Goal: Task Accomplishment & Management: Manage account settings

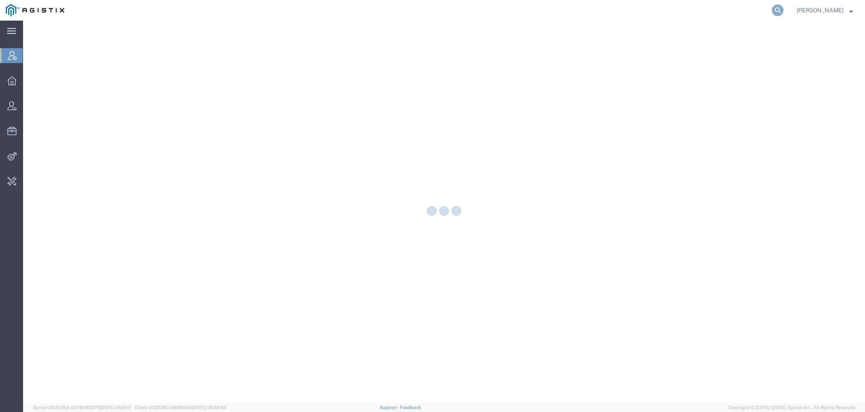
click at [781, 13] on icon at bounding box center [778, 11] width 12 height 12
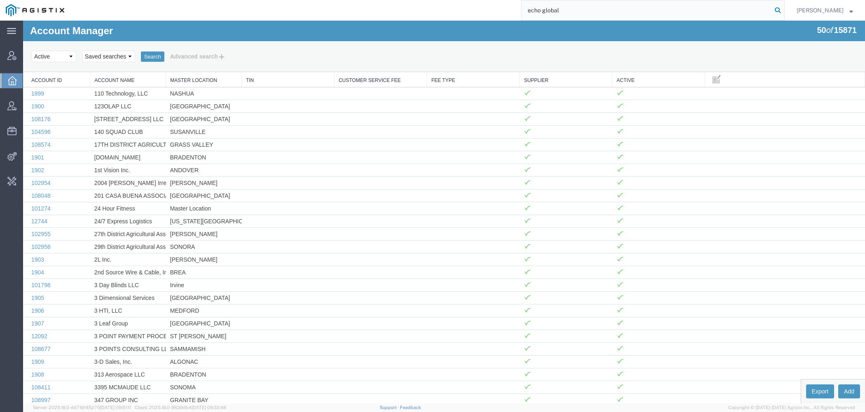
type input "echo global"
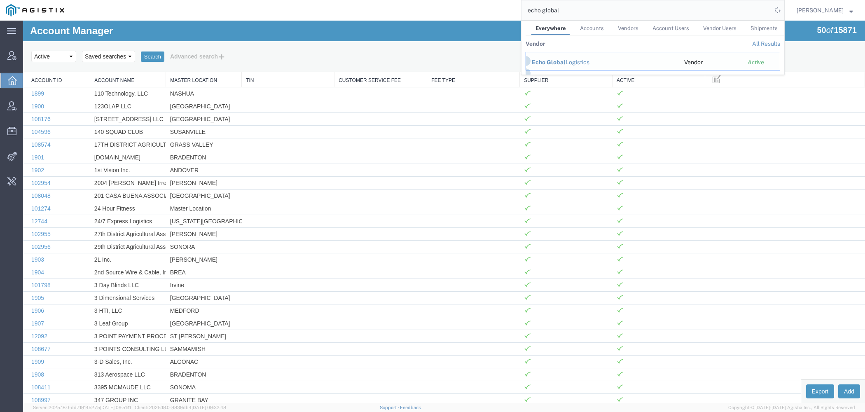
click at [569, 59] on div "Echo Global Logistics" at bounding box center [602, 62] width 141 height 9
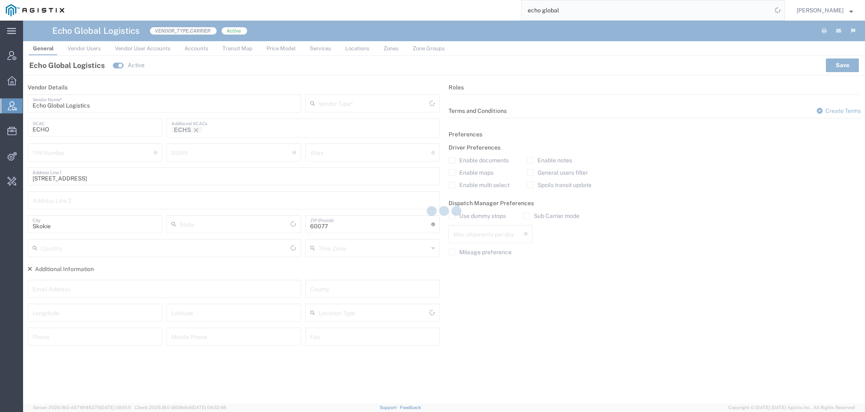
type input "Carrier"
type input "Illinois"
type input "United States"
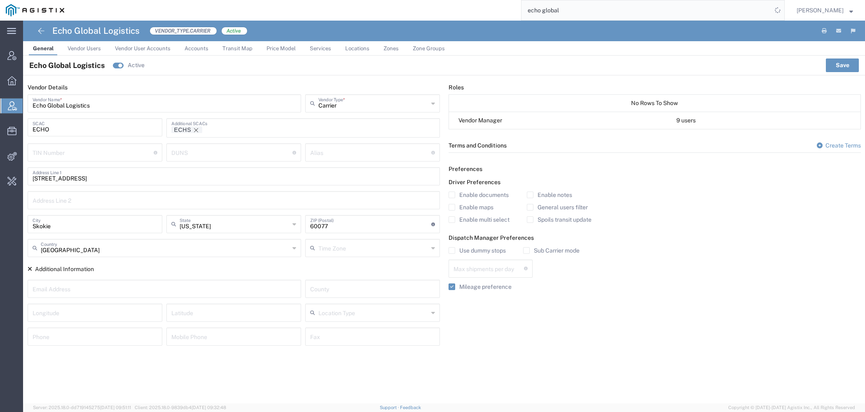
click at [279, 49] on span "Price Model" at bounding box center [281, 48] width 29 height 6
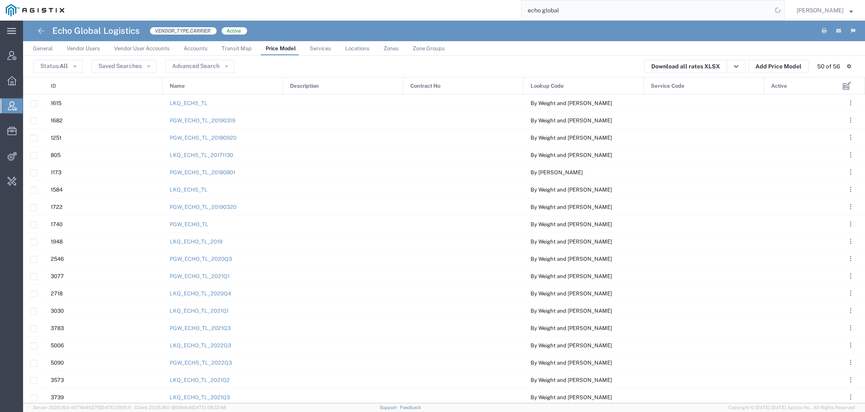
click at [781, 82] on span "Active" at bounding box center [779, 85] width 16 height 17
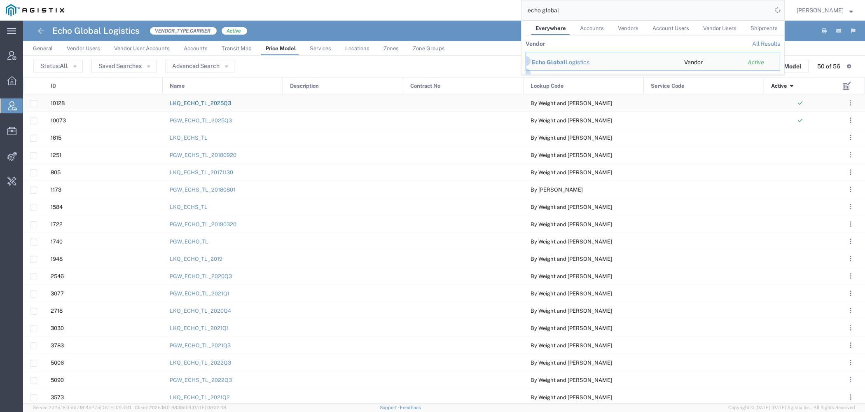
click at [189, 103] on link "LKQ_ECHO_TL_2025Q3" at bounding box center [200, 103] width 61 height 6
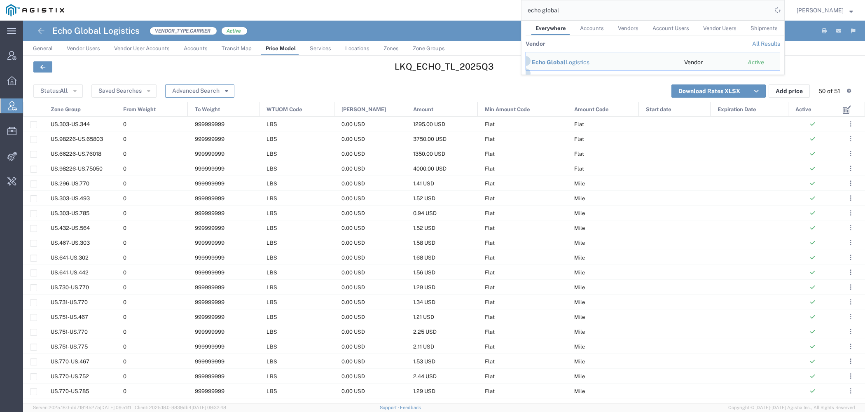
click at [204, 92] on button "Advanced Search" at bounding box center [199, 90] width 69 height 13
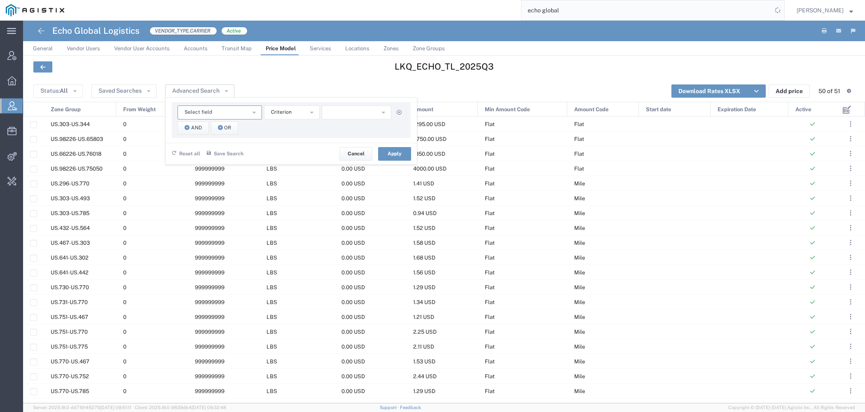
click at [218, 106] on button "Select field" at bounding box center [220, 112] width 84 height 14
click at [199, 228] on span "Zone Group" at bounding box center [218, 232] width 83 height 11
click at [286, 115] on span "starts with" at bounding box center [283, 112] width 25 height 8
click at [286, 123] on span "contains" at bounding box center [291, 127] width 54 height 11
click at [366, 112] on input "text" at bounding box center [357, 112] width 70 height 14
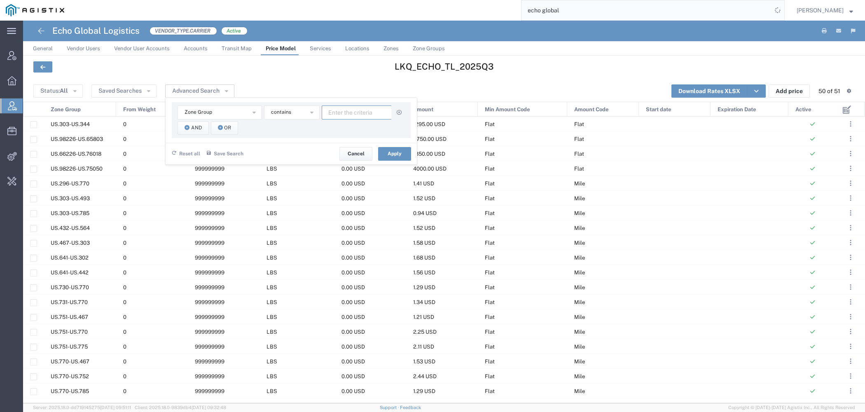
paste input "98226"
type input "98226"
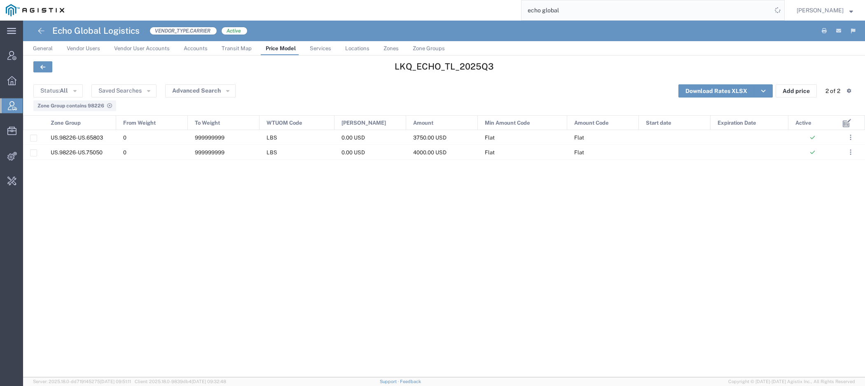
click at [87, 152] on span "US.98226-US.75050" at bounding box center [77, 153] width 52 height 6
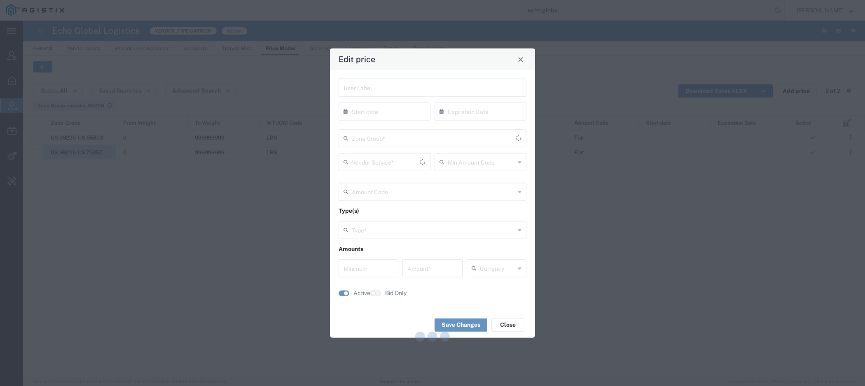
type input "Flat"
type input "Weight and Distance"
type input "0"
type input "4000"
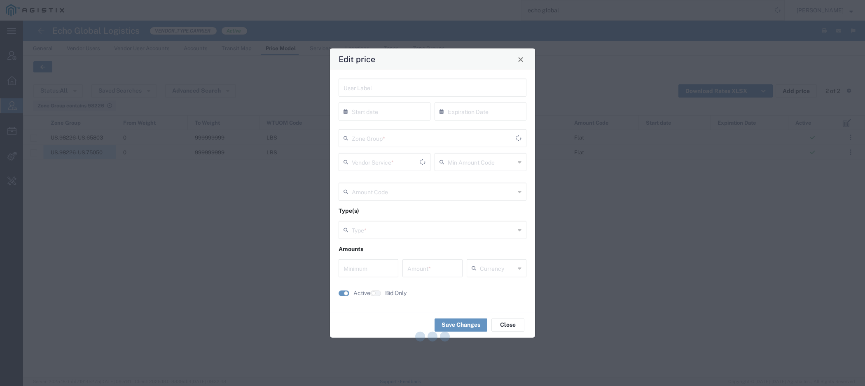
type input "USD"
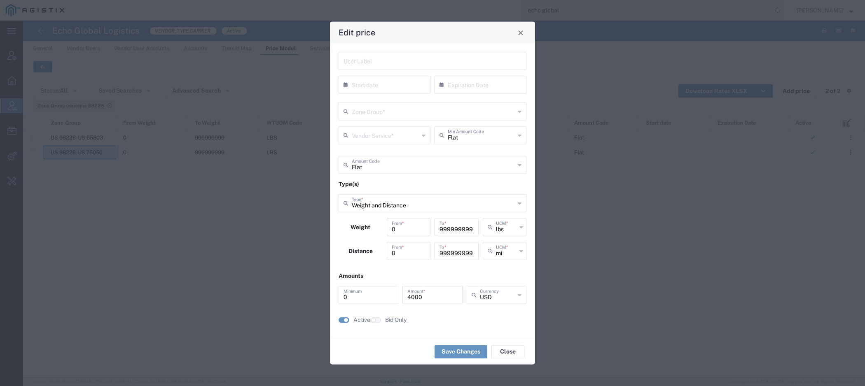
type input "US.98226-US.75050"
type input "TL Standard 3 - 5 Day"
click at [520, 30] on button "Close" at bounding box center [521, 33] width 12 height 12
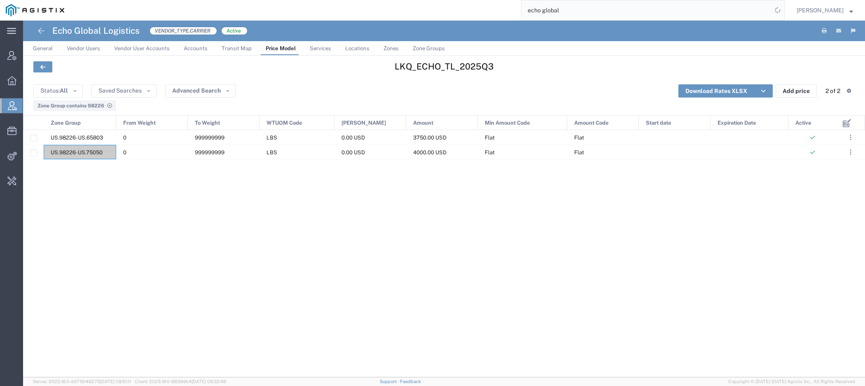
click at [394, 49] on span "Zones" at bounding box center [391, 48] width 15 height 6
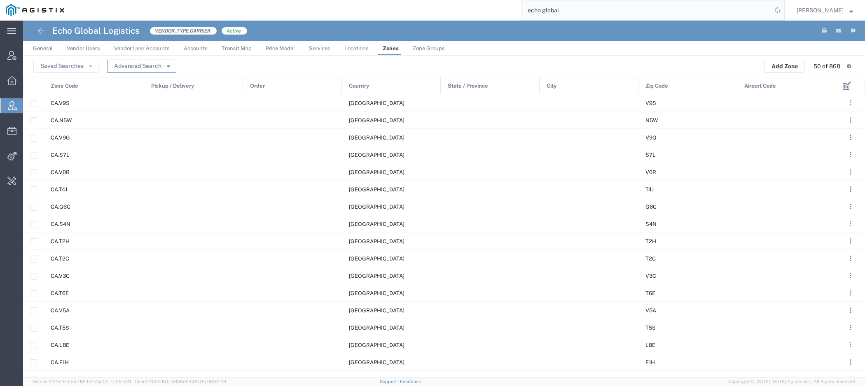
click at [173, 70] on button "Advanced Search" at bounding box center [141, 66] width 69 height 13
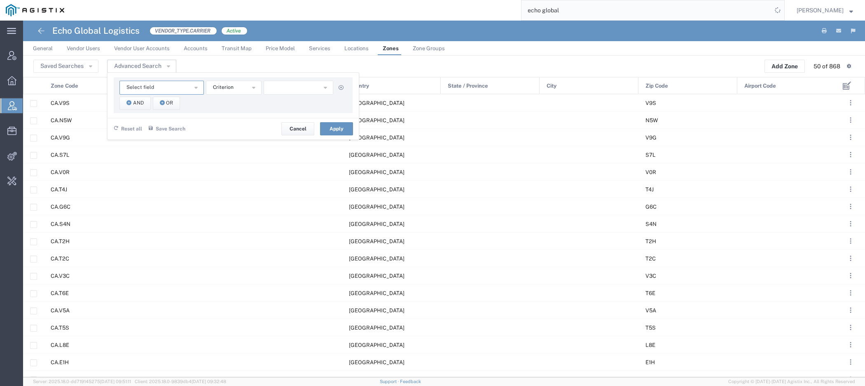
click at [194, 90] on button "Select field" at bounding box center [161, 88] width 84 height 14
click at [154, 173] on span "Zone Code" at bounding box center [161, 172] width 83 height 11
click at [215, 91] on button "starts with" at bounding box center [234, 88] width 56 height 14
click at [223, 101] on span "contains" at bounding box center [233, 102] width 54 height 11
click at [295, 92] on input "text" at bounding box center [299, 88] width 70 height 14
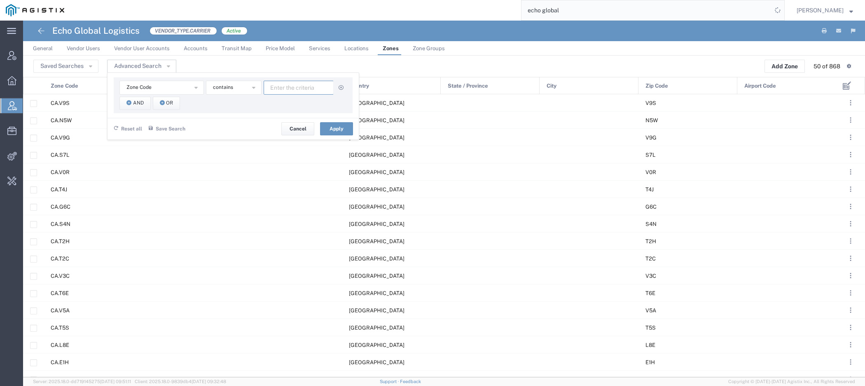
paste input "75050"
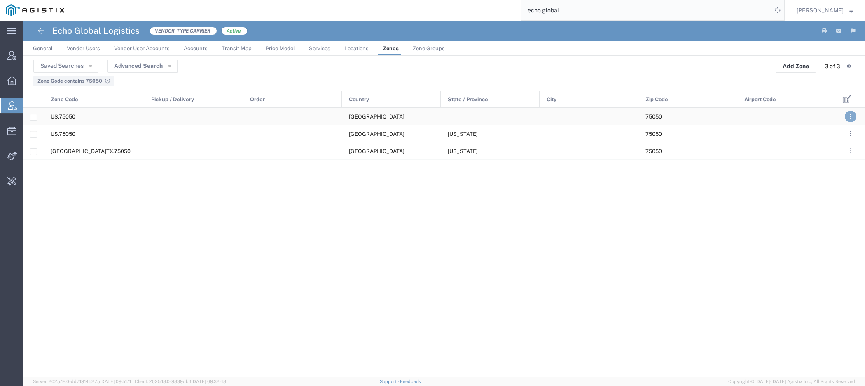
click at [852, 118] on span ". . ." at bounding box center [851, 117] width 2 height 10
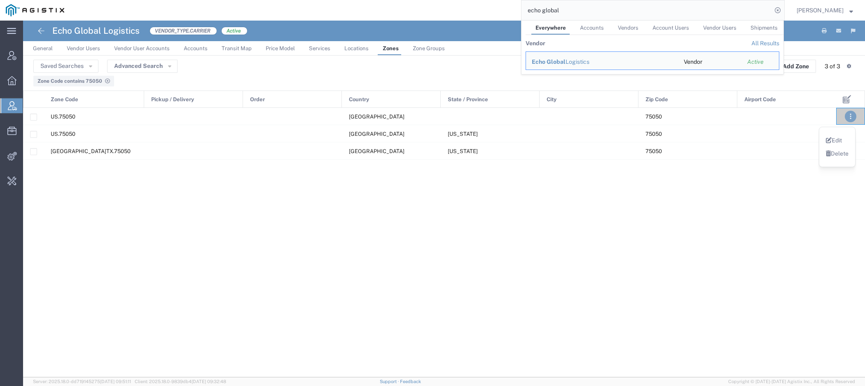
click at [839, 154] on link "Delete" at bounding box center [837, 153] width 23 height 7
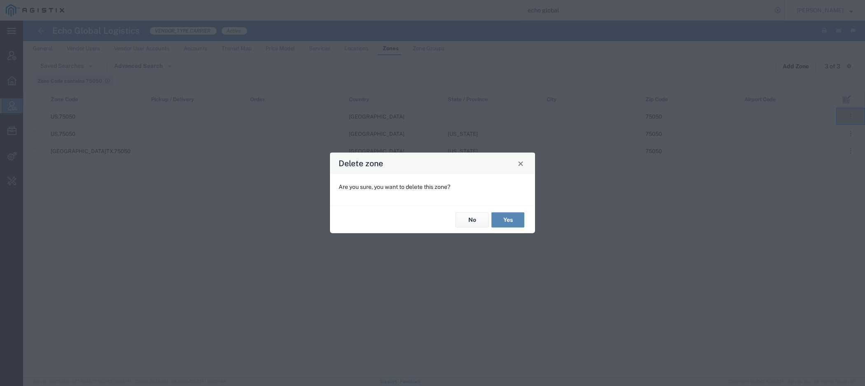
click at [503, 221] on button "Yes" at bounding box center [507, 220] width 33 height 15
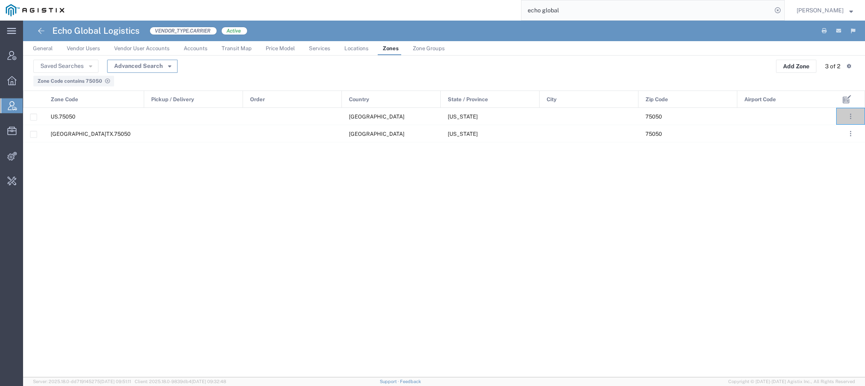
click at [171, 71] on button "Advanced Search" at bounding box center [142, 66] width 70 height 13
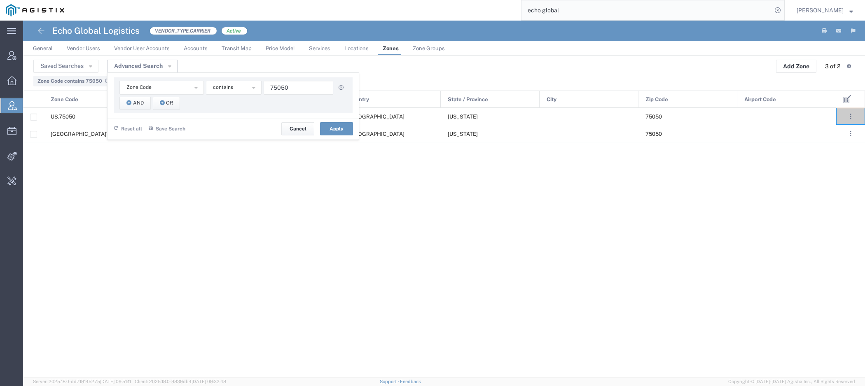
click at [295, 96] on div "Zone Code Airport Code City Country Order Pickup / Delivery Zip Code Zone Code …" at bounding box center [233, 95] width 239 height 36
drag, startPoint x: 288, startPoint y: 89, endPoint x: 137, endPoint y: 62, distance: 153.1
click at [264, 81] on input "75050" at bounding box center [299, 88] width 70 height 14
paste input "98226"
type input "98226"
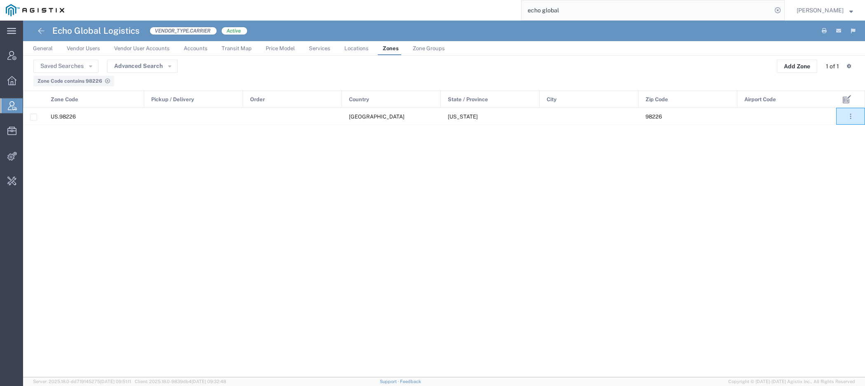
click at [428, 50] on span "Zone Groups" at bounding box center [429, 48] width 32 height 6
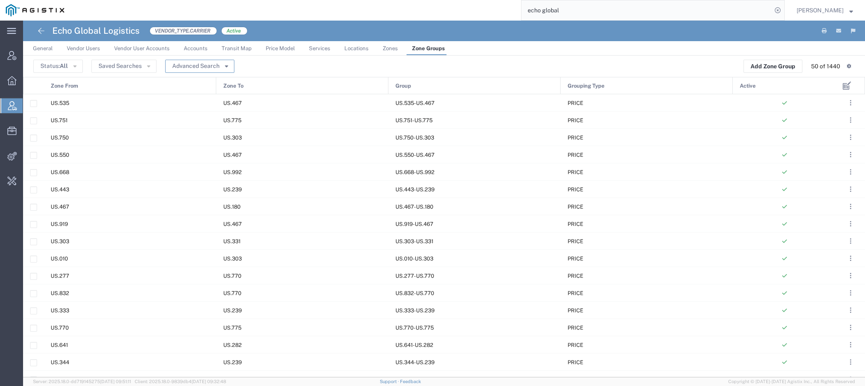
click at [208, 63] on button "Advanced Search" at bounding box center [199, 66] width 69 height 13
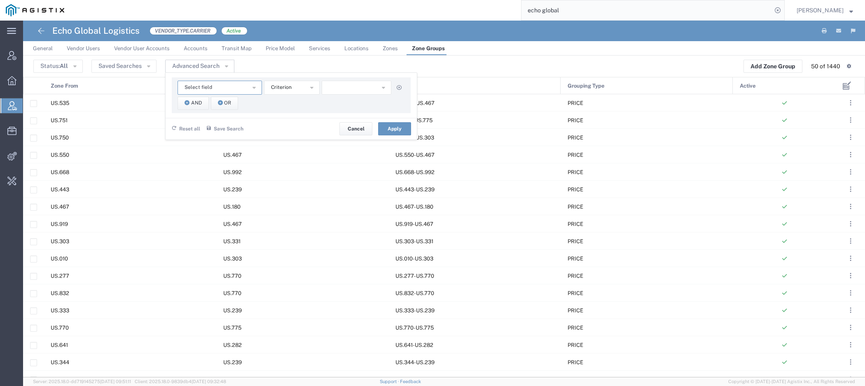
click at [224, 84] on button "Select field" at bounding box center [220, 88] width 84 height 14
click at [200, 135] on span "Zone From" at bounding box center [218, 137] width 83 height 11
click at [287, 91] on span "starts with" at bounding box center [283, 88] width 25 height 8
click at [290, 104] on span "contains" at bounding box center [291, 102] width 54 height 11
click at [339, 89] on input "text" at bounding box center [357, 88] width 70 height 14
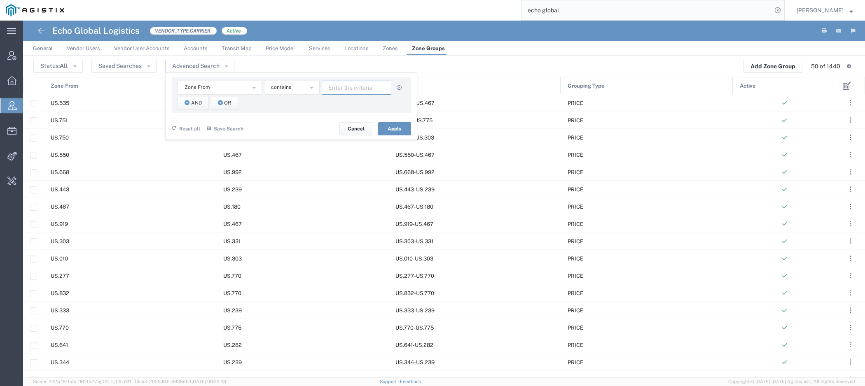
paste input "98226"
type input "98226"
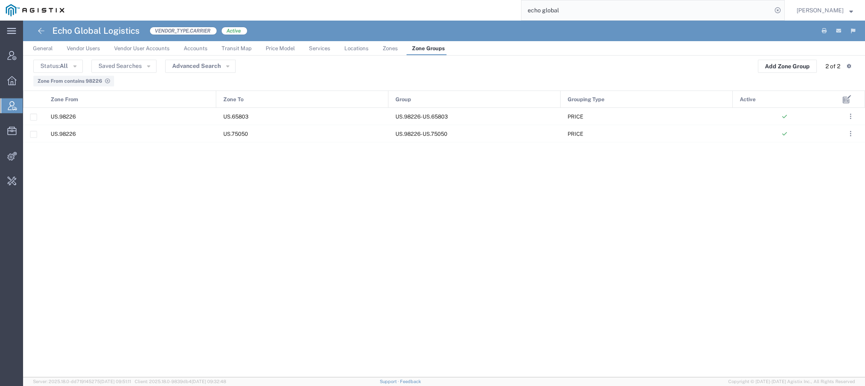
click at [171, 134] on div "US.98226" at bounding box center [130, 133] width 173 height 17
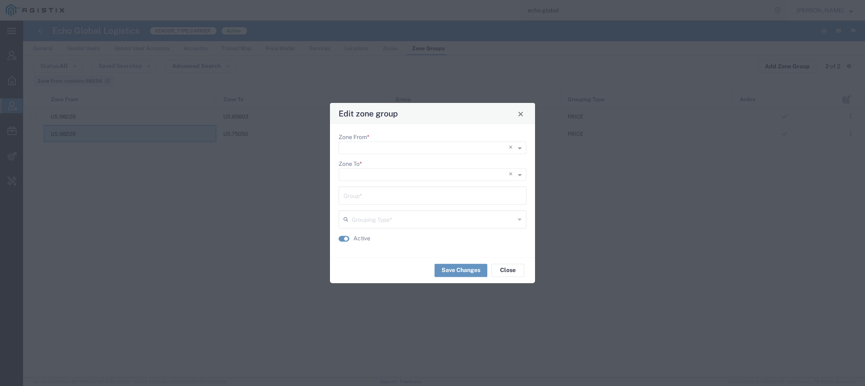
type input "US.98226-US.75050"
type input "PRICE"
click at [450, 148] on input "Zone From *" at bounding box center [415, 149] width 145 height 12
click at [509, 145] on div at bounding box center [424, 148] width 170 height 12
click at [389, 145] on input "Zone From *" at bounding box center [419, 149] width 152 height 12
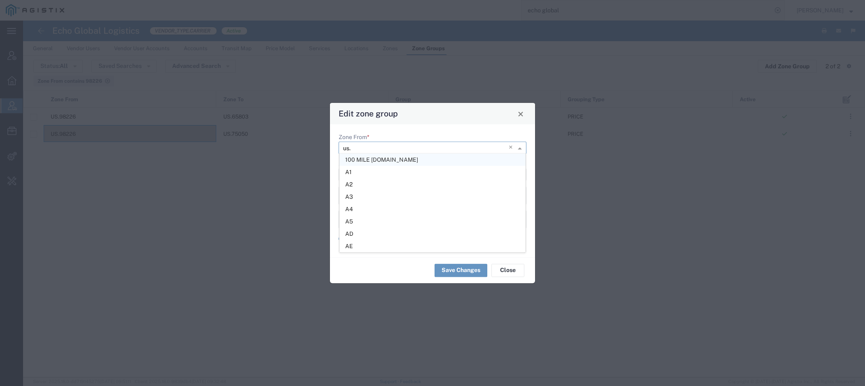
paste input "98226"
type input "us.98226"
click at [372, 157] on span "US.98226" at bounding box center [359, 160] width 28 height 7
click at [461, 271] on button "Save Changes" at bounding box center [461, 270] width 53 height 13
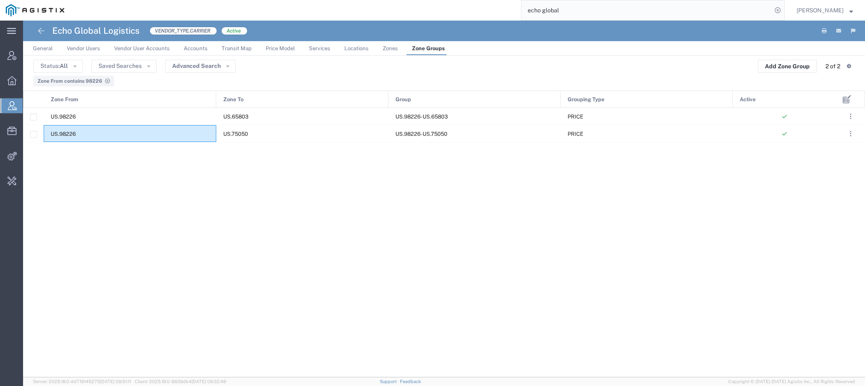
click at [395, 50] on span "Zones" at bounding box center [390, 48] width 15 height 6
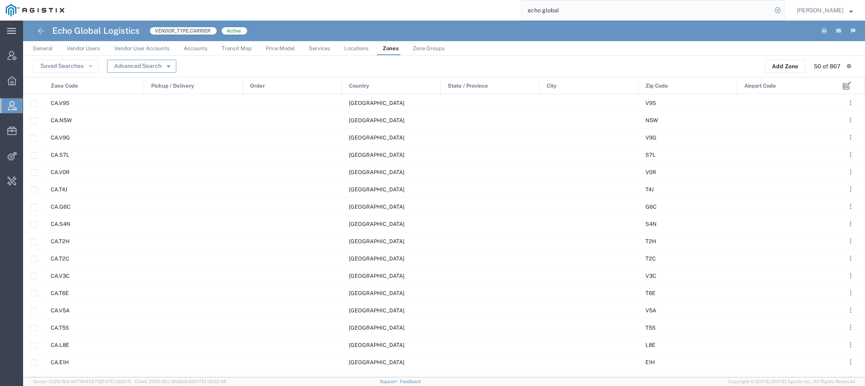
click at [166, 70] on button "Advanced Search" at bounding box center [141, 66] width 69 height 13
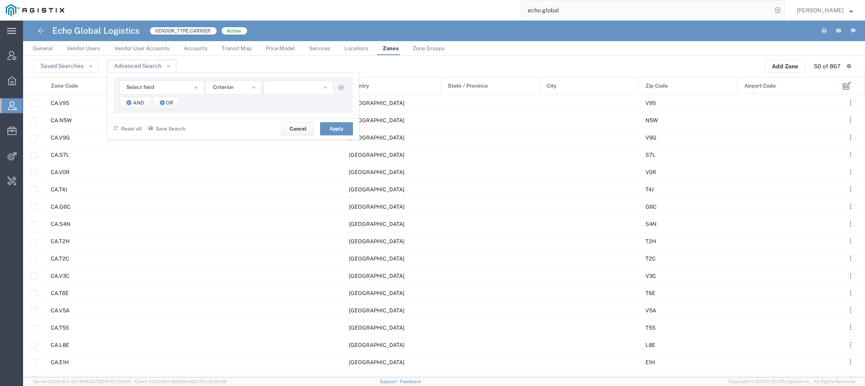
click at [177, 77] on div "Select field Airport Code City Country Order Pickup / Delivery Zip Code Zone Co…" at bounding box center [233, 107] width 252 height 68
click at [177, 91] on button "Select field" at bounding box center [161, 88] width 84 height 14
click at [143, 172] on span "Zone Code" at bounding box center [161, 172] width 83 height 11
click at [215, 90] on span "starts with" at bounding box center [225, 88] width 25 height 8
click at [218, 100] on span "contains" at bounding box center [233, 102] width 54 height 11
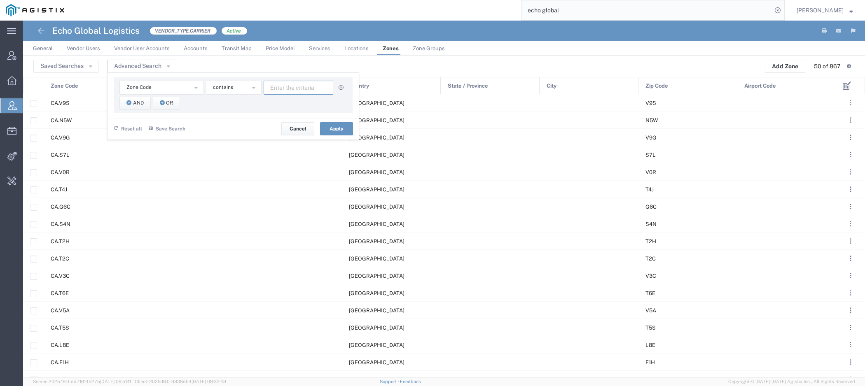
click at [313, 87] on input "text" at bounding box center [299, 88] width 70 height 14
paste input "75050"
type input "75050"
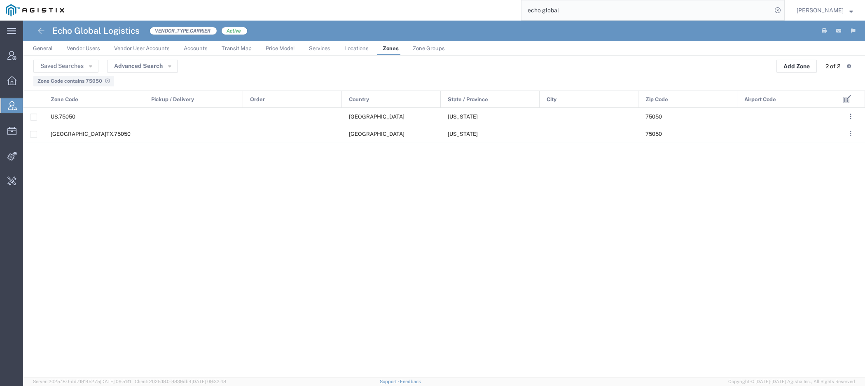
click at [431, 50] on span "Zone Groups" at bounding box center [429, 48] width 32 height 6
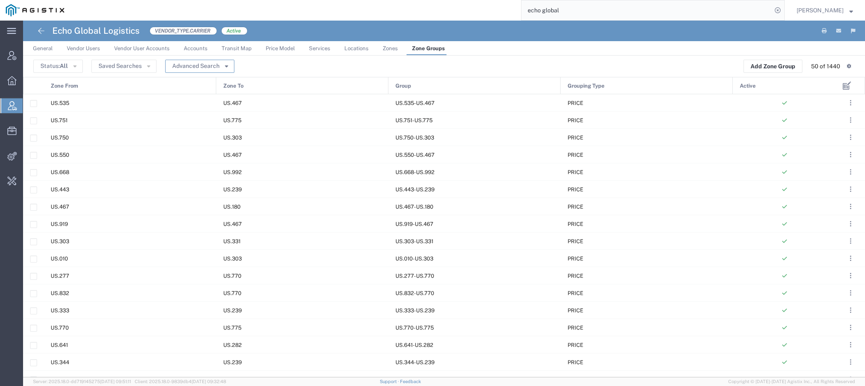
click at [216, 66] on button "Advanced Search" at bounding box center [199, 66] width 69 height 13
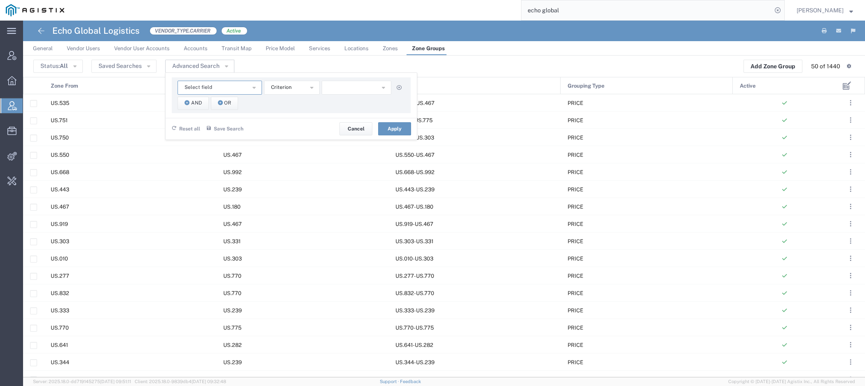
click at [224, 88] on button "Select field" at bounding box center [220, 88] width 84 height 14
click at [218, 144] on span "Zone To" at bounding box center [218, 149] width 83 height 11
click at [289, 92] on button "starts with" at bounding box center [292, 88] width 56 height 14
click at [289, 95] on div "Zone To Active Group Grouping Type Zone From Zone To starts with contains does …" at bounding box center [291, 95] width 239 height 36
click at [287, 87] on span "starts with" at bounding box center [283, 88] width 25 height 8
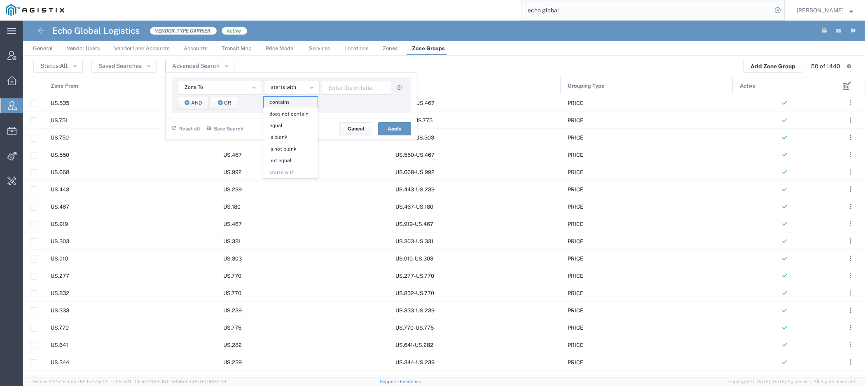
click at [287, 100] on span "contains" at bounding box center [291, 102] width 54 height 11
click at [356, 81] on input "text" at bounding box center [357, 88] width 70 height 14
paste input "75050"
type input "75050"
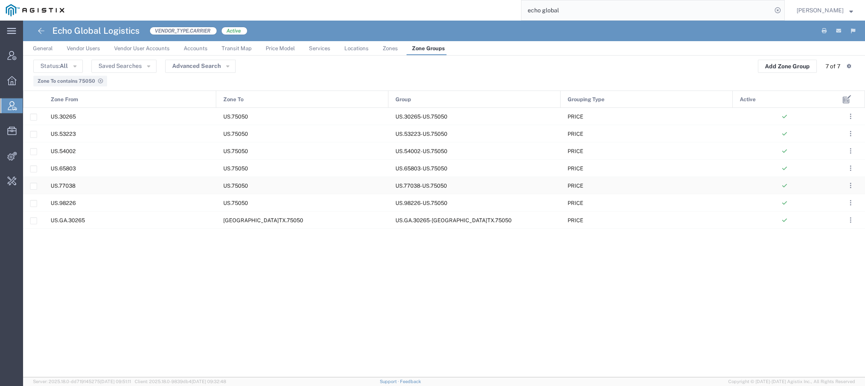
click at [100, 204] on div "US.98226" at bounding box center [130, 202] width 173 height 17
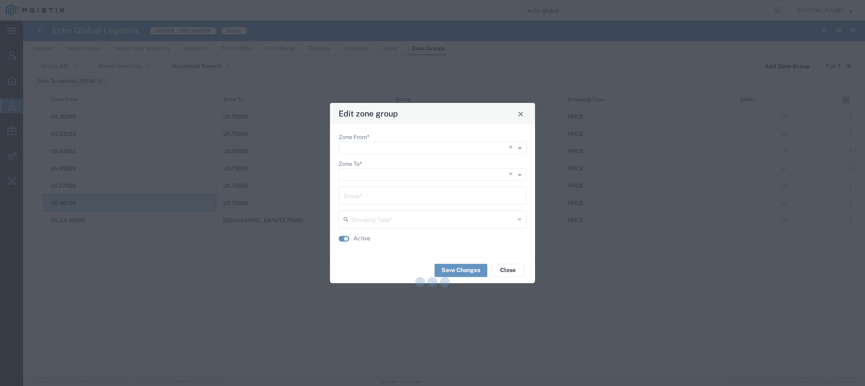
type input "US.98226-US.75050"
type input "PRICE"
paste input "75050"
type input "us.75050"
click at [402, 187] on div "US.75050" at bounding box center [432, 186] width 186 height 12
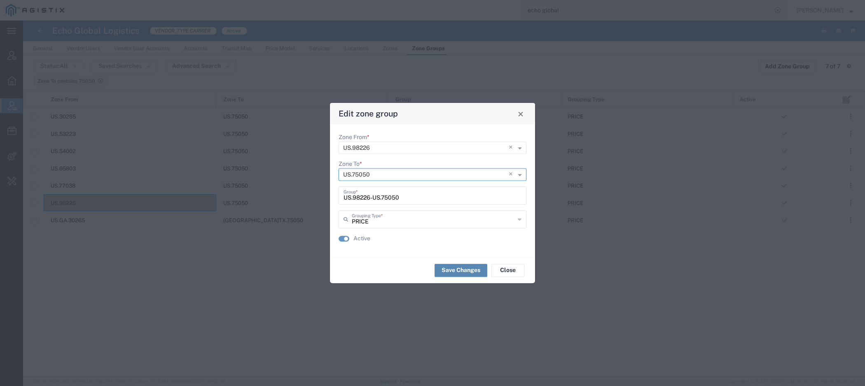
click at [459, 270] on button "Save Changes" at bounding box center [461, 270] width 53 height 13
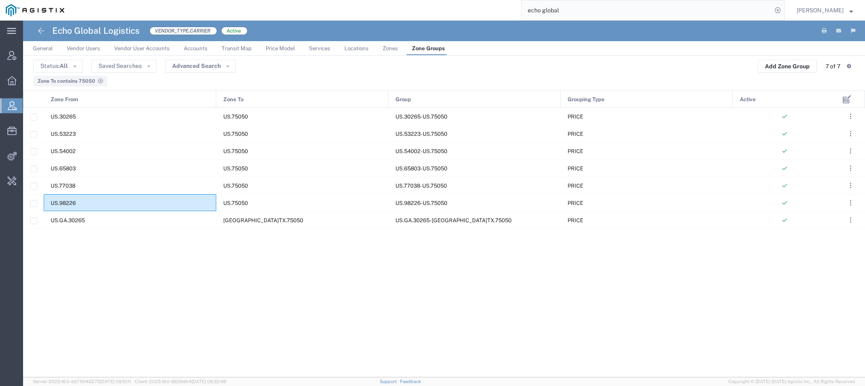
click at [390, 46] on span "Zones" at bounding box center [390, 48] width 15 height 6
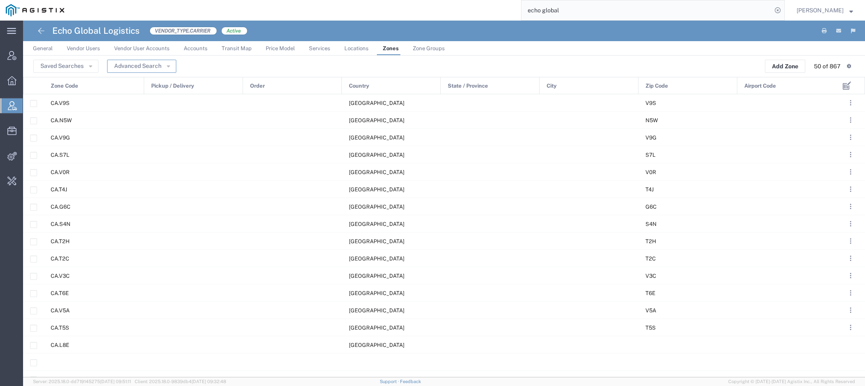
click at [168, 70] on button "Advanced Search" at bounding box center [141, 66] width 69 height 13
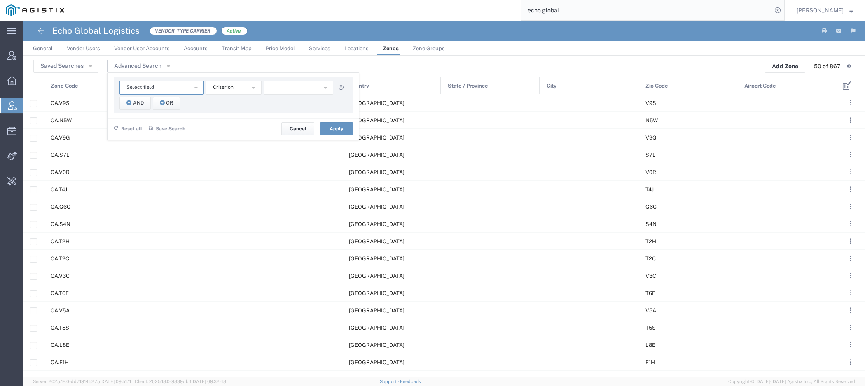
click at [169, 87] on button "Select field" at bounding box center [161, 88] width 84 height 14
click at [148, 171] on span "Zone Code" at bounding box center [161, 172] width 83 height 11
click at [227, 87] on span "starts with" at bounding box center [225, 88] width 25 height 8
click at [229, 101] on span "contains" at bounding box center [233, 102] width 54 height 11
click at [288, 87] on input "text" at bounding box center [299, 88] width 70 height 14
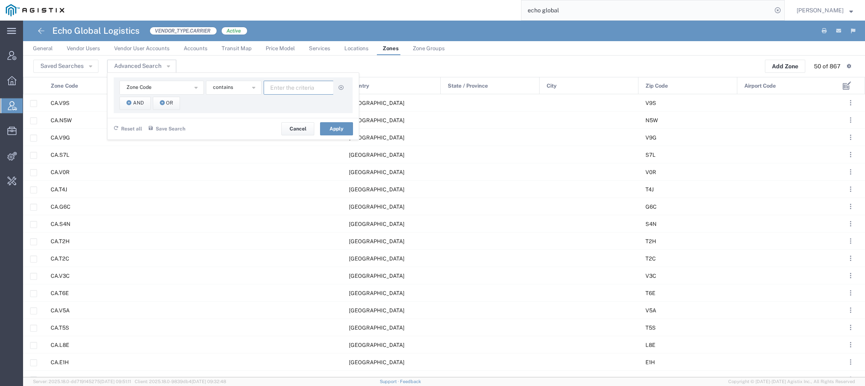
paste input "98226"
type input "98226"
